Goal: Transaction & Acquisition: Purchase product/service

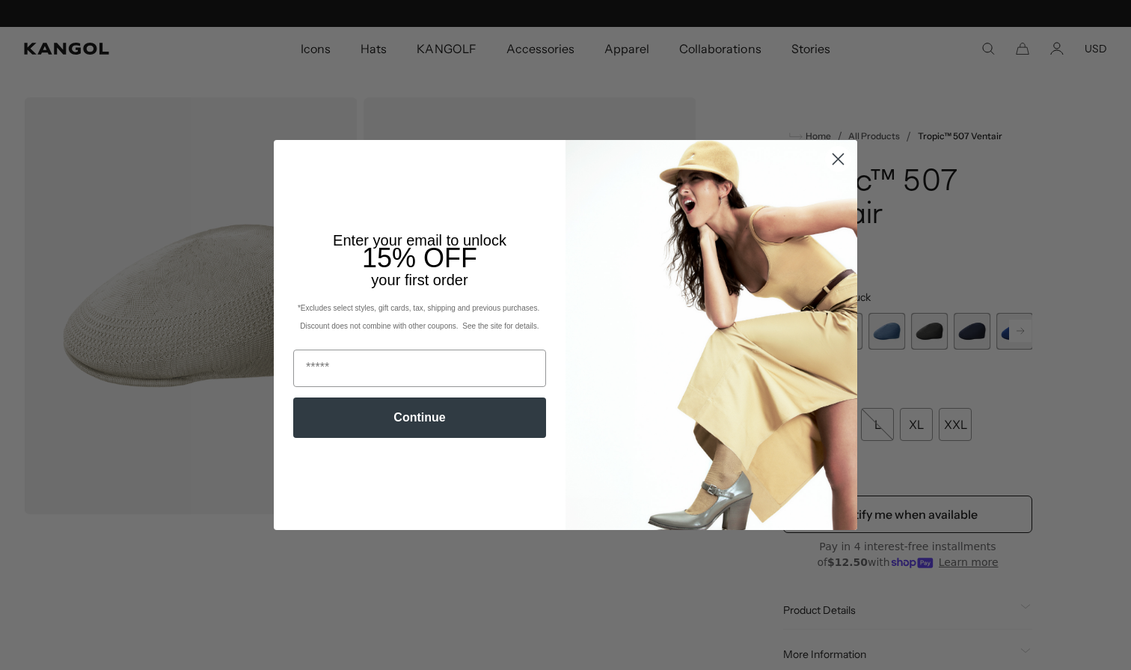
scroll to position [0, 308]
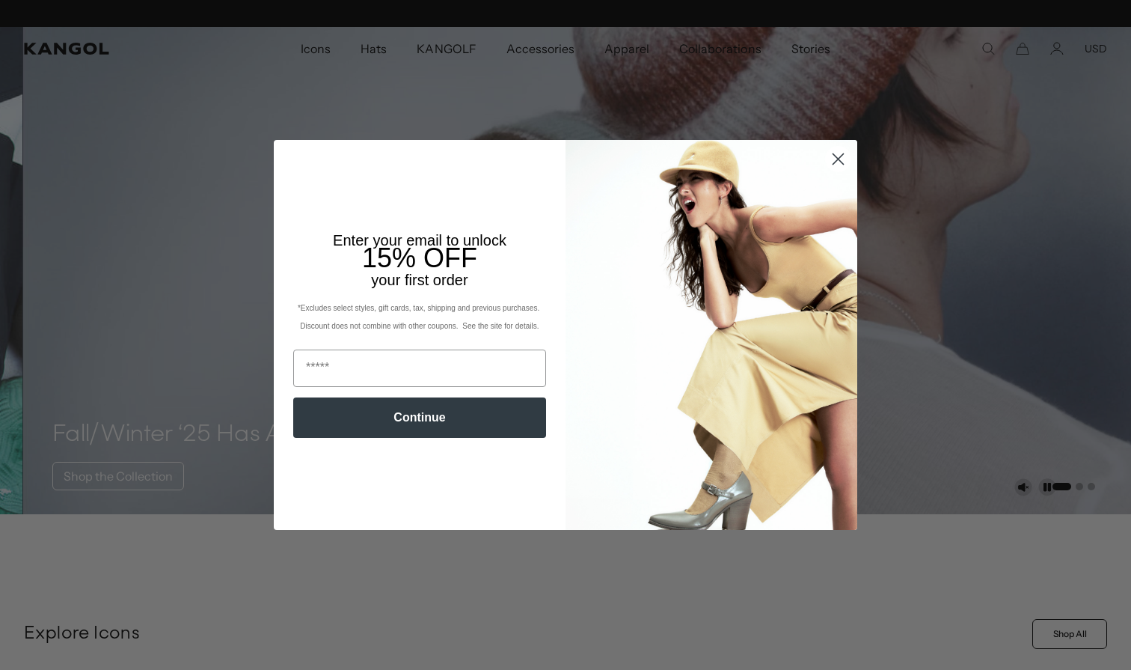
scroll to position [0, 308]
